Goal: Information Seeking & Learning: Learn about a topic

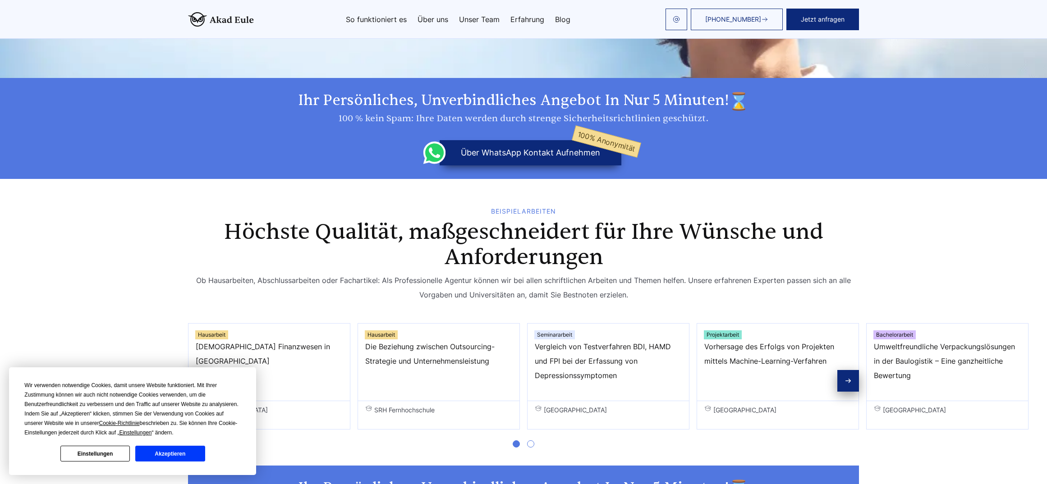
scroll to position [316, 0]
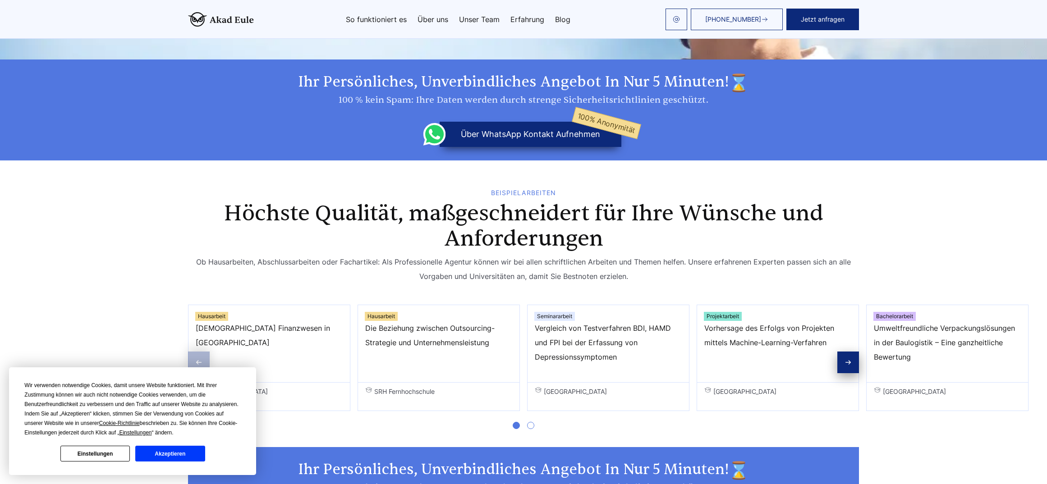
click at [358, 255] on div "Ob Hausarbeiten, Abschlussarbeiten oder Fachartikel: Als Professionelle Agentur…" at bounding box center [523, 269] width 671 height 29
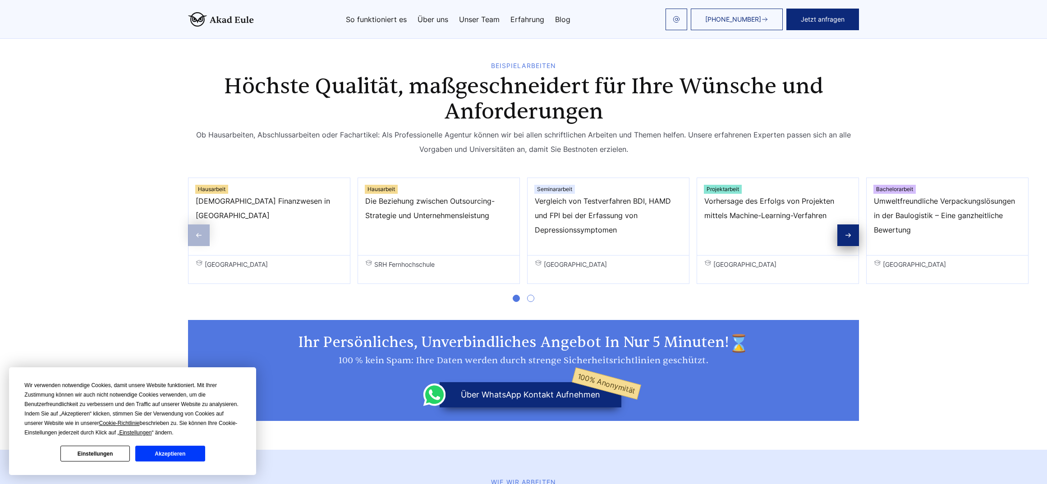
scroll to position [451, 0]
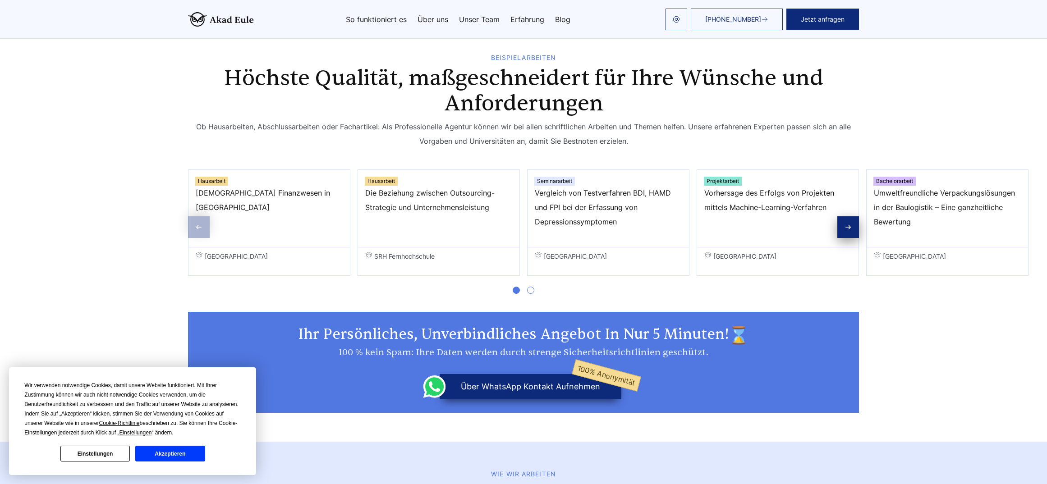
click at [531, 287] on span "Go to slide 2" at bounding box center [530, 290] width 7 height 7
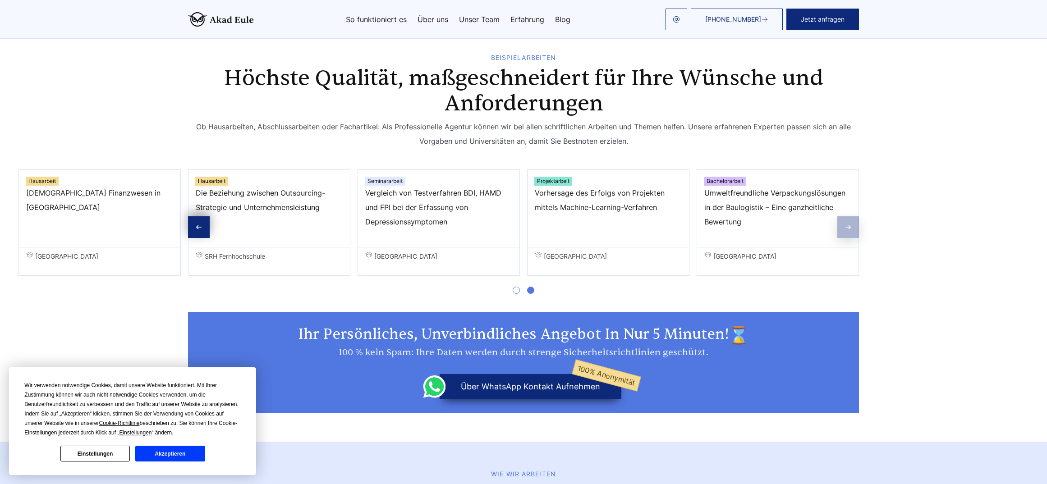
click at [519, 287] on span "Go to slide 1" at bounding box center [516, 290] width 7 height 7
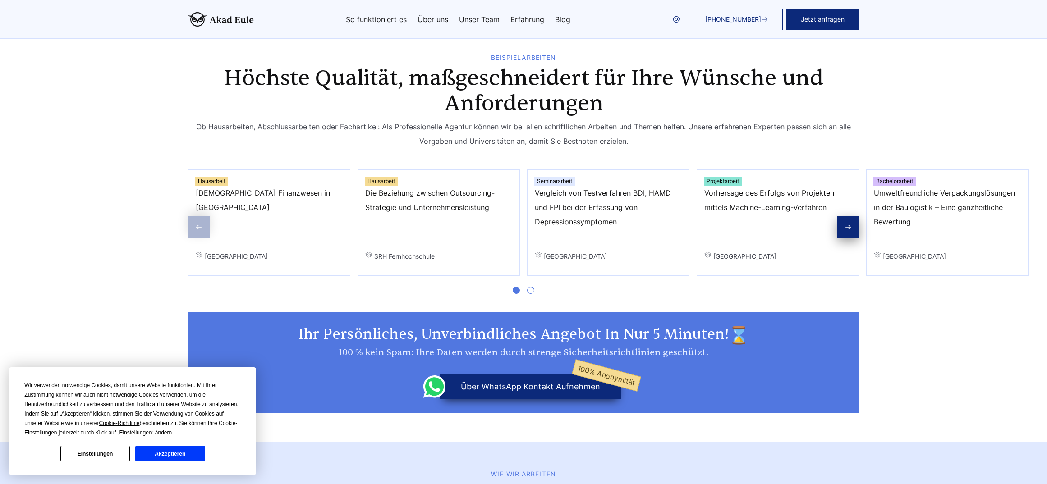
click at [529, 287] on span "Go to slide 2" at bounding box center [530, 290] width 7 height 7
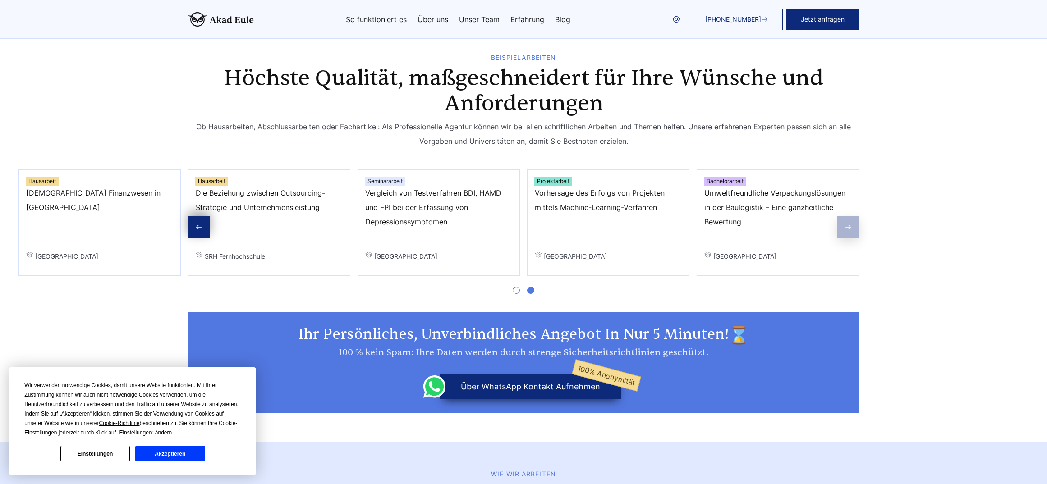
click at [511, 276] on div at bounding box center [523, 294] width 671 height 36
click at [516, 287] on span "Go to slide 1" at bounding box center [516, 290] width 7 height 7
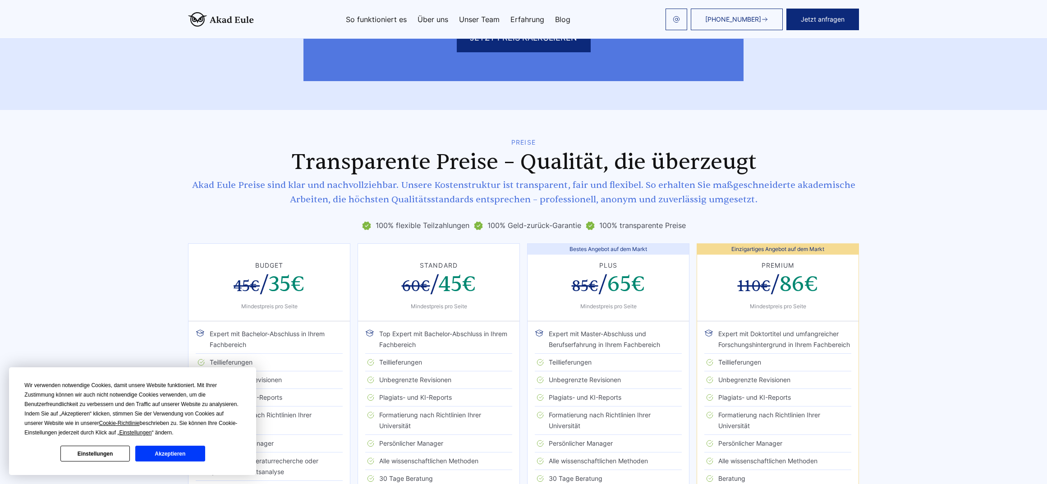
scroll to position [1353, 0]
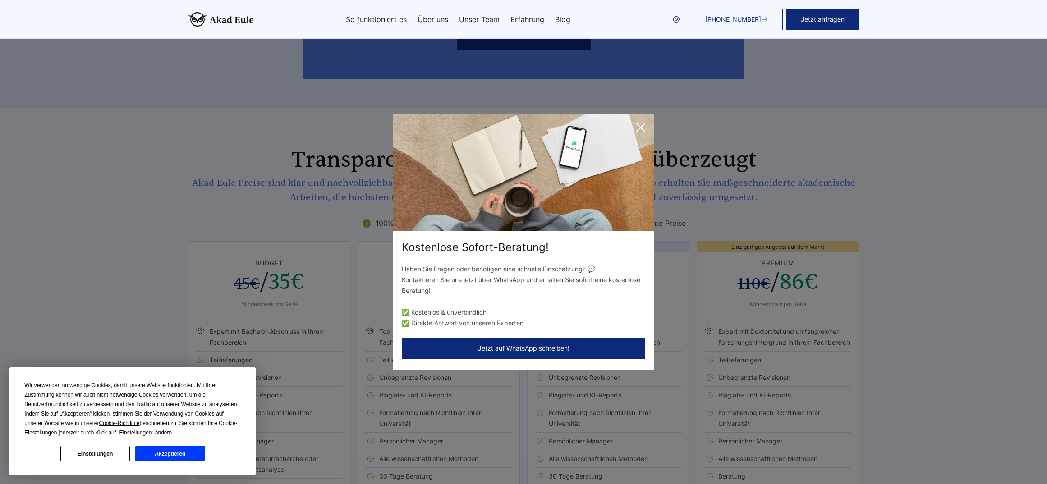
click at [638, 131] on icon at bounding box center [640, 127] width 9 height 9
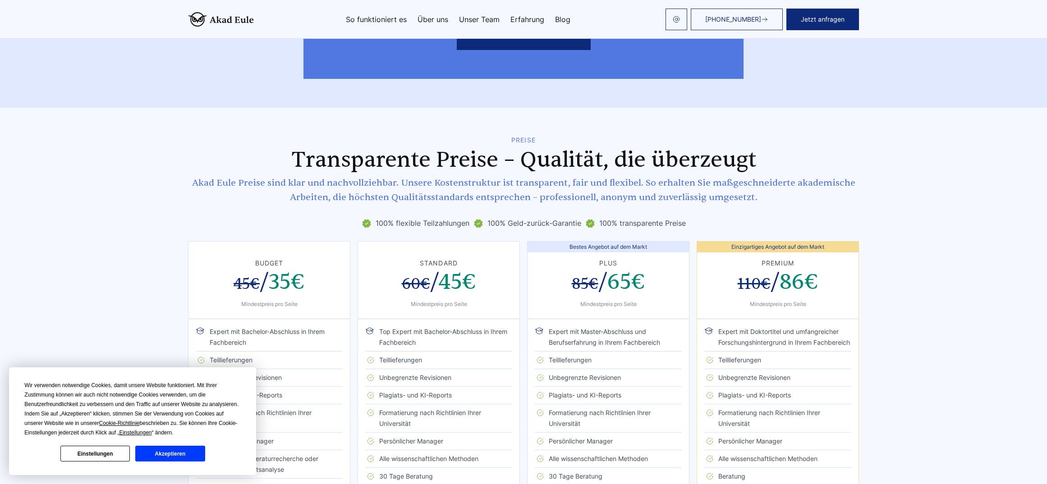
click at [175, 456] on button "Akzeptieren" at bounding box center [169, 454] width 69 height 16
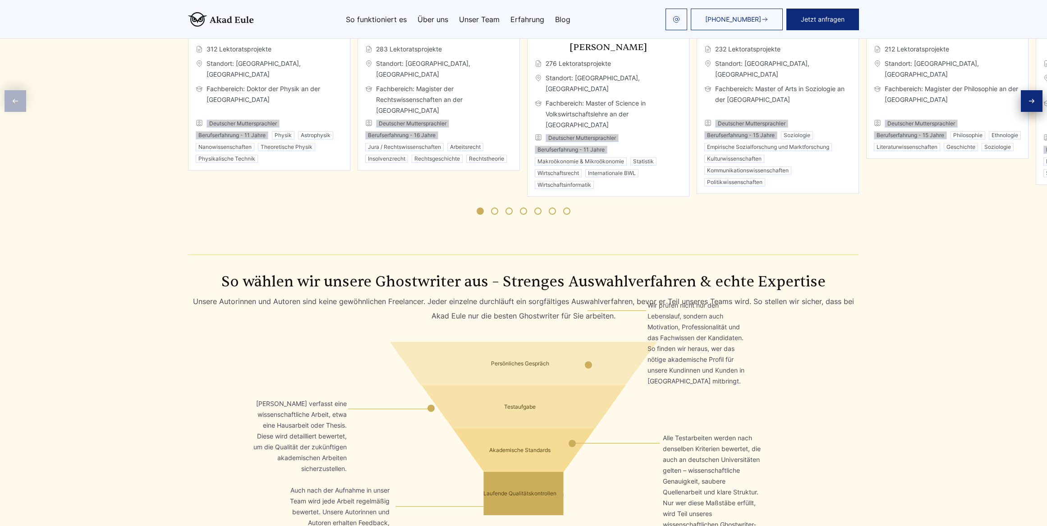
scroll to position [2300, 0]
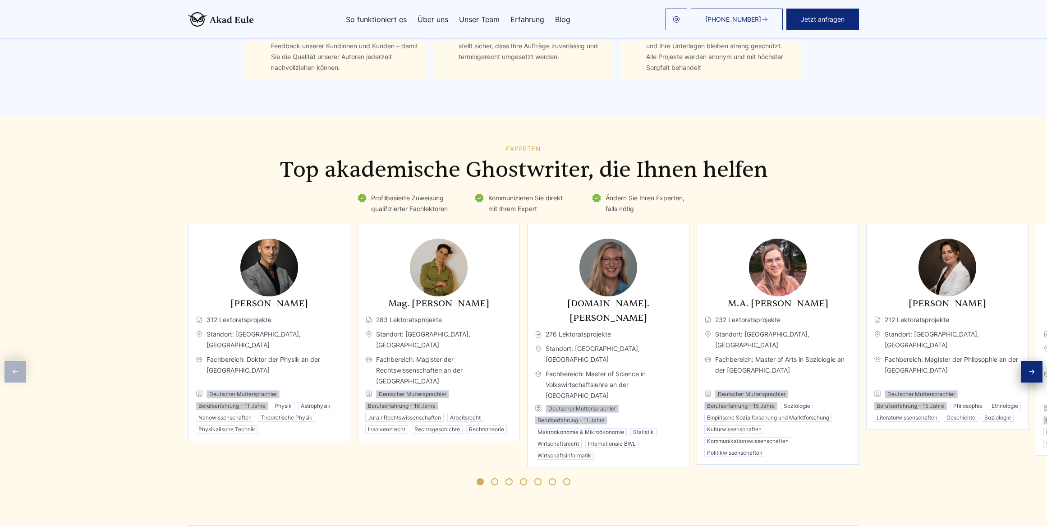
click at [495, 478] on span "Go to slide 2" at bounding box center [494, 481] width 7 height 7
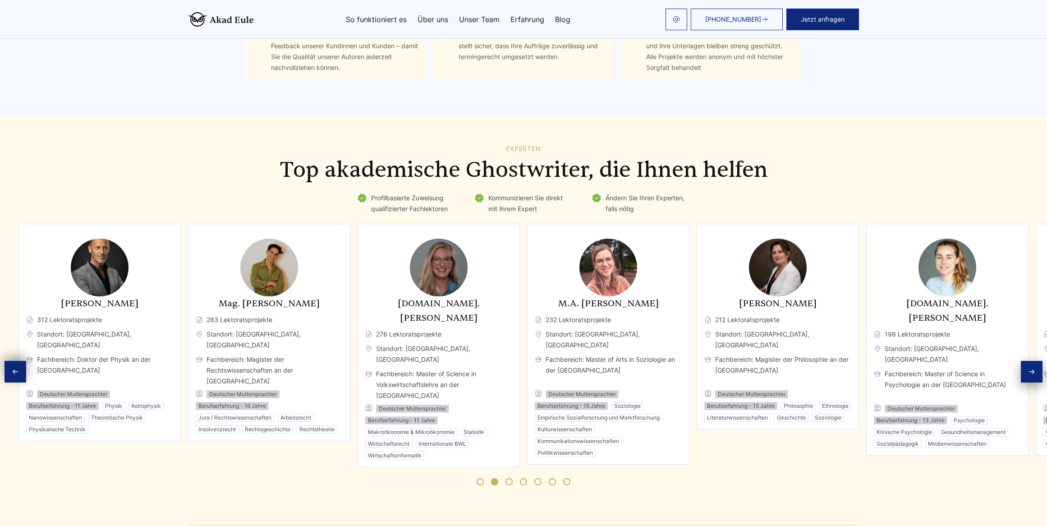
click at [512, 478] on span "Go to slide 3" at bounding box center [508, 481] width 7 height 7
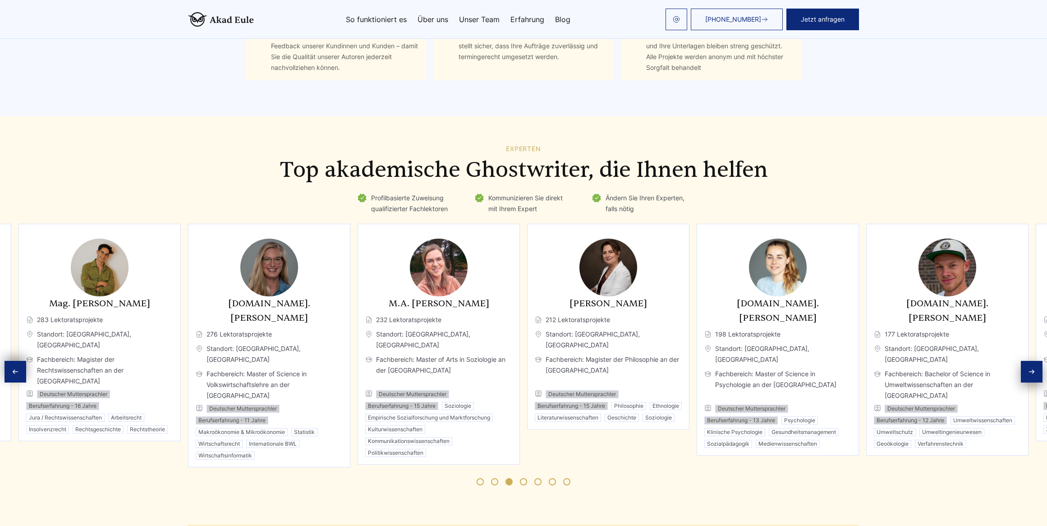
click at [523, 467] on div at bounding box center [523, 481] width 671 height 29
click at [542, 467] on div at bounding box center [523, 481] width 671 height 29
click at [540, 478] on span "Go to slide 5" at bounding box center [537, 481] width 7 height 7
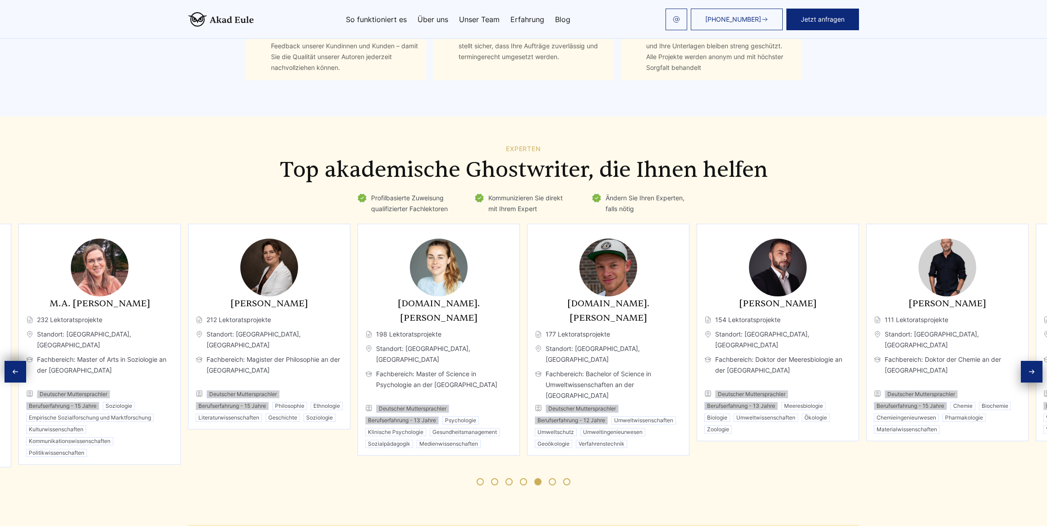
click at [554, 478] on span "Go to slide 6" at bounding box center [552, 481] width 7 height 7
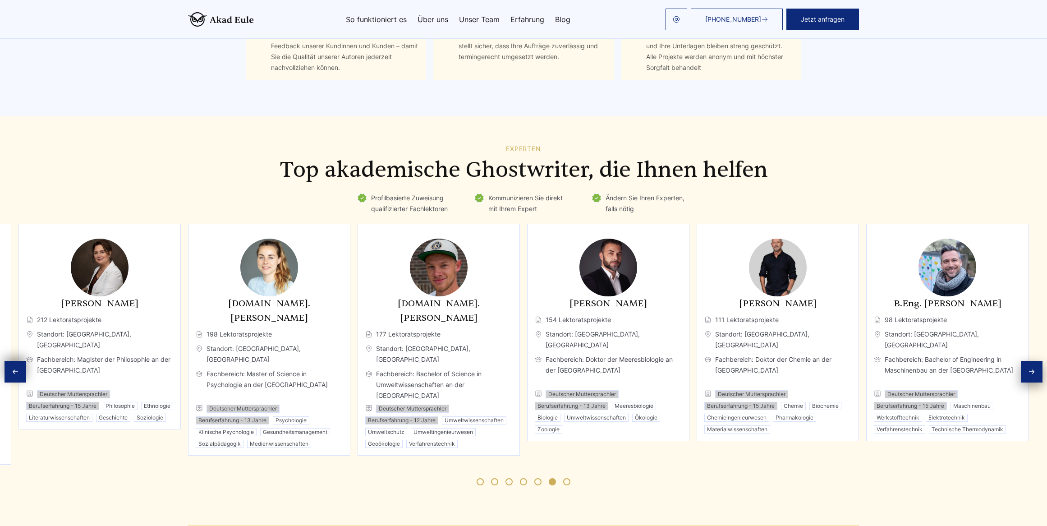
click at [566, 478] on span "Go to slide 7" at bounding box center [566, 481] width 7 height 7
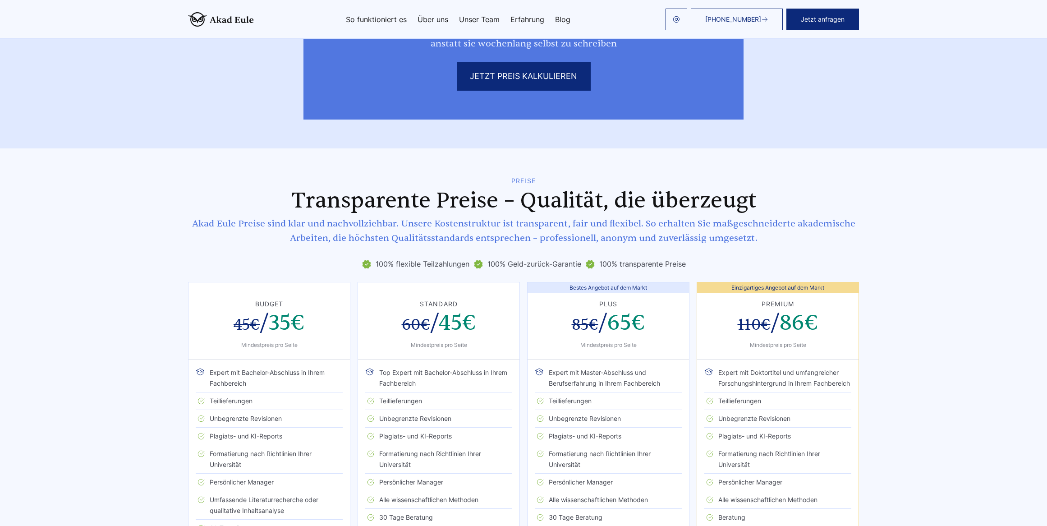
scroll to position [1308, 0]
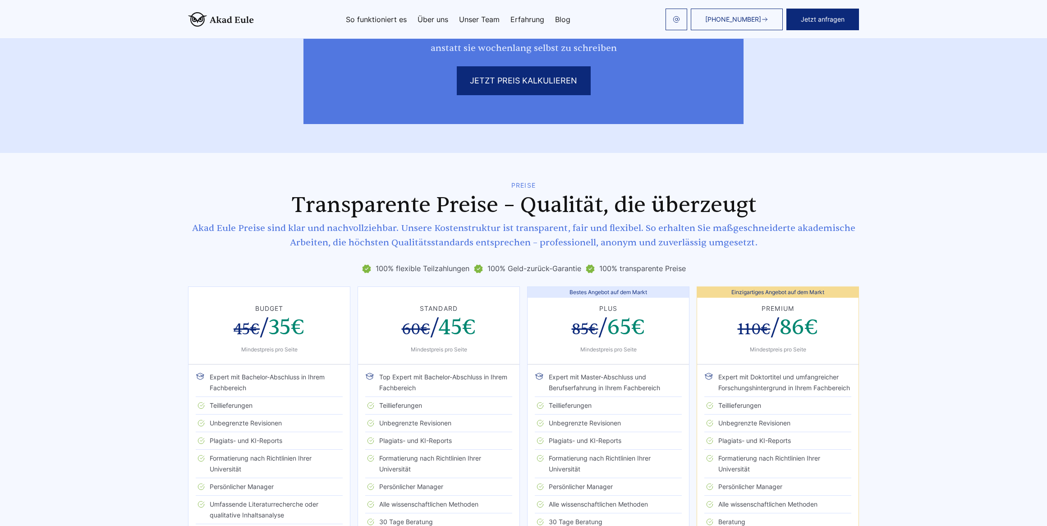
click at [262, 193] on h2 "Transparente Preise – Qualität, die überzeugt" at bounding box center [523, 205] width 671 height 25
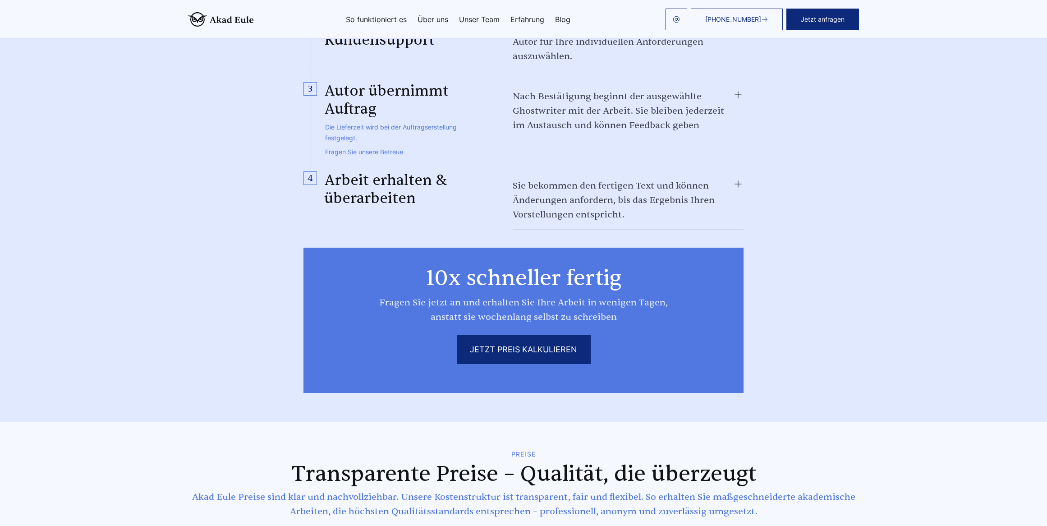
scroll to position [992, 0]
